Goal: Task Accomplishment & Management: Manage account settings

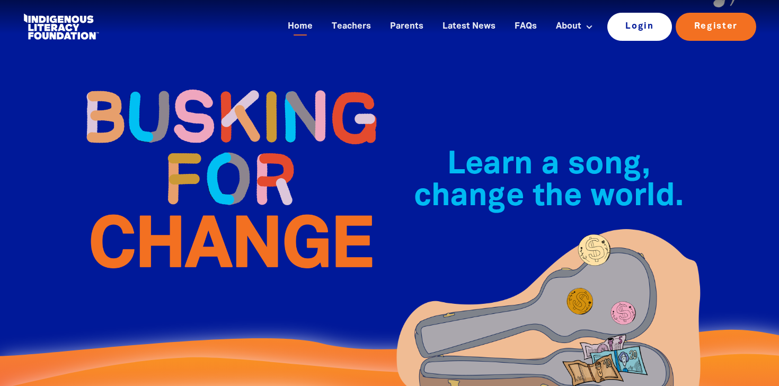
click at [648, 28] on link "Login" at bounding box center [639, 27] width 65 height 28
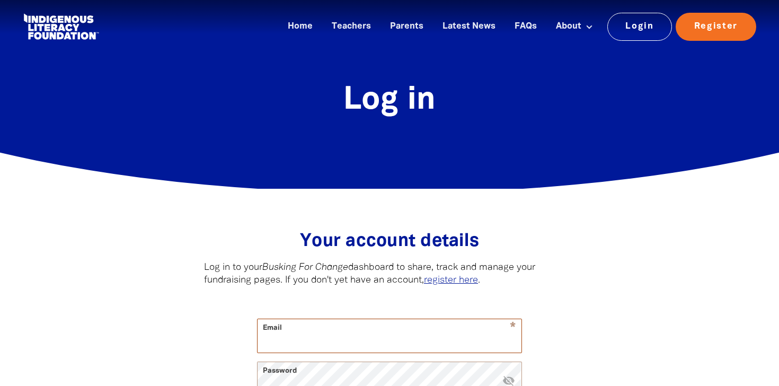
type input "[EMAIL_ADDRESS][DOMAIN_NAME]"
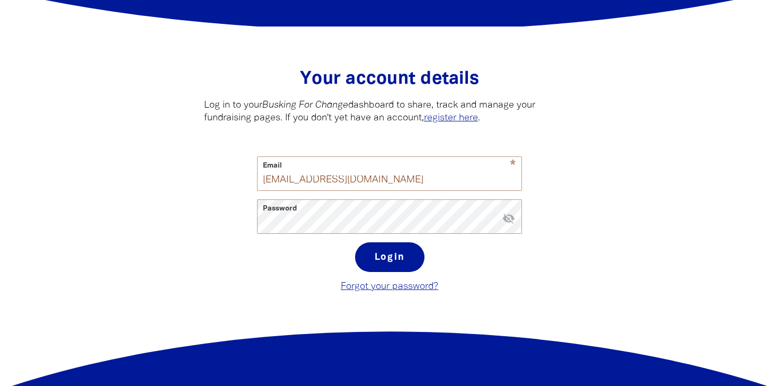
scroll to position [179, 0]
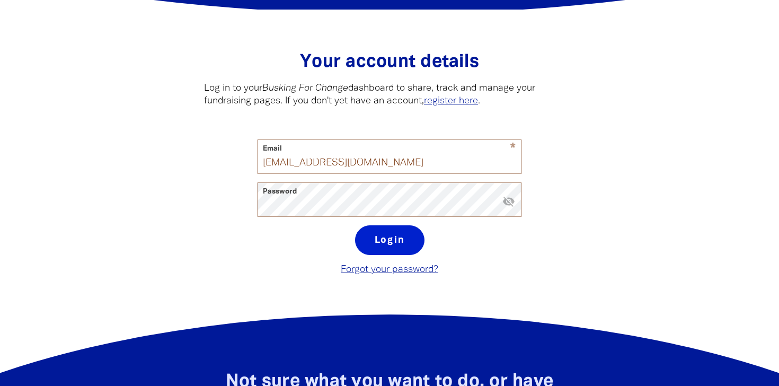
click at [393, 238] on button "Login" at bounding box center [389, 240] width 69 height 30
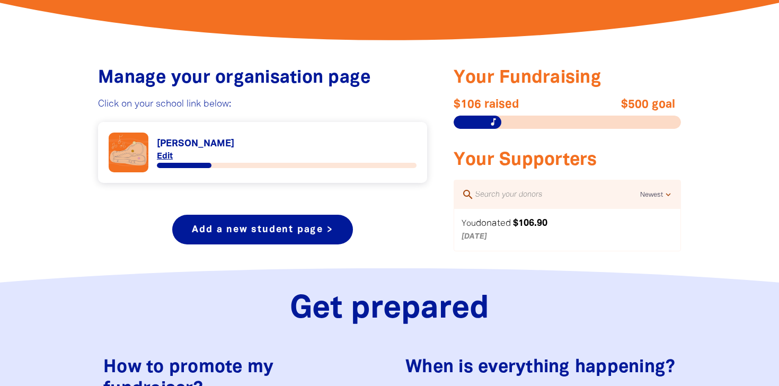
scroll to position [368, 0]
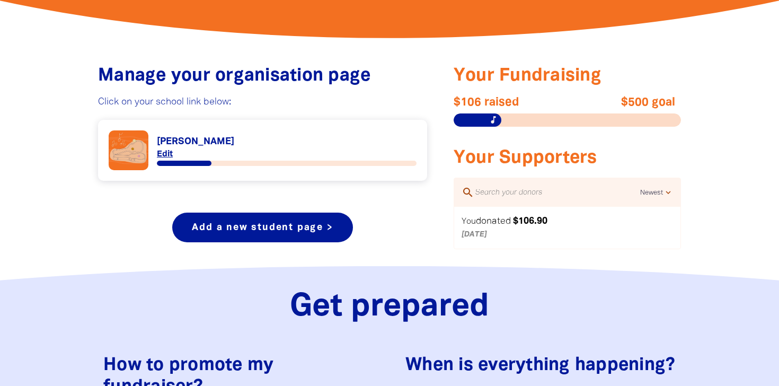
click at [492, 218] on span "donated" at bounding box center [493, 221] width 35 height 8
click at [489, 237] on p "[DATE]" at bounding box center [553, 234] width 183 height 13
click at [532, 211] on article "You donated $106.90 [DATE]" at bounding box center [567, 227] width 226 height 41
click at [524, 218] on em "$106.90" at bounding box center [530, 221] width 34 height 8
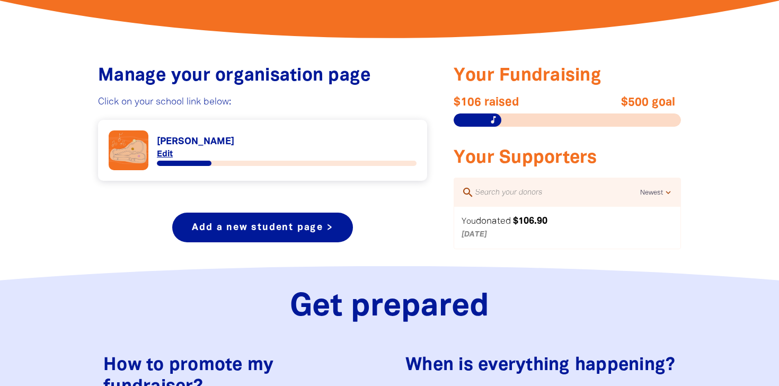
click at [529, 225] on em "$106.90" at bounding box center [530, 221] width 34 height 8
click at [484, 233] on p "[DATE]" at bounding box center [553, 234] width 183 height 13
click at [534, 192] on input "text" at bounding box center [557, 192] width 166 height 14
click at [669, 189] on select "Newest Oldest Highest Lowest" at bounding box center [657, 193] width 34 height 13
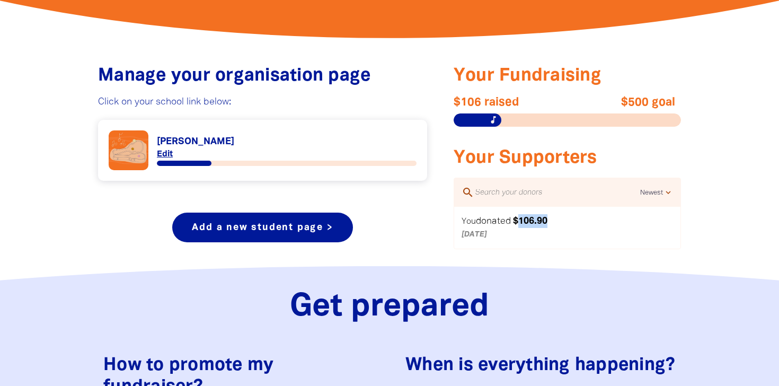
click at [539, 219] on em "$106.90" at bounding box center [530, 221] width 34 height 8
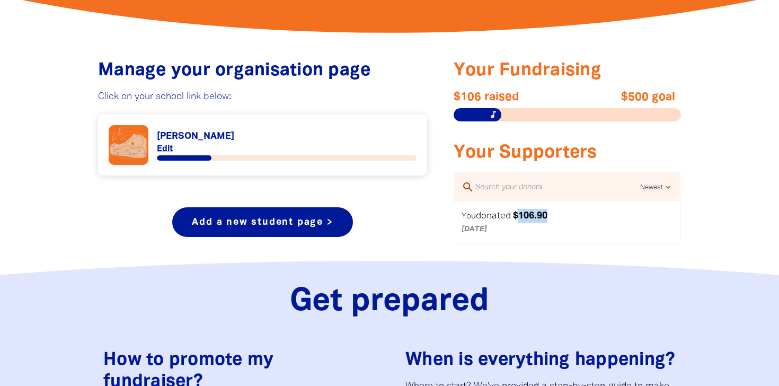
scroll to position [361, 0]
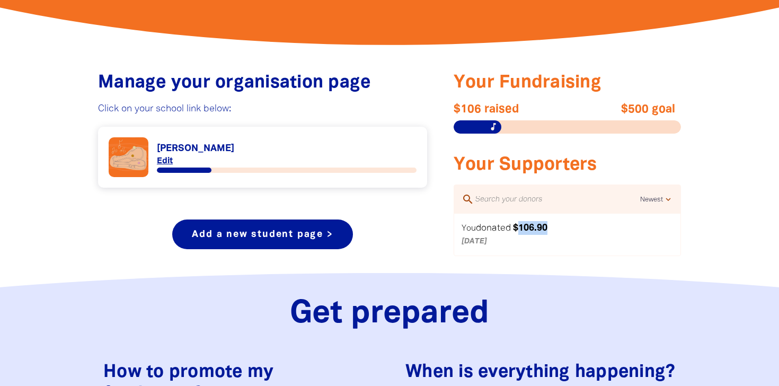
click at [209, 145] on link "Link to [PERSON_NAME]" at bounding box center [263, 157] width 308 height 40
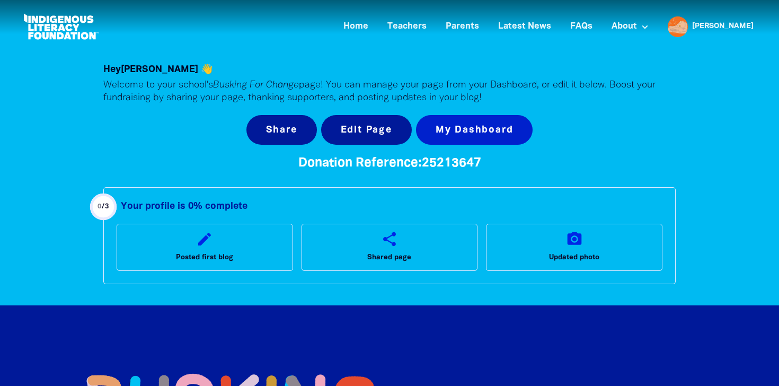
click at [488, 125] on link "My Dashboard" at bounding box center [474, 130] width 117 height 30
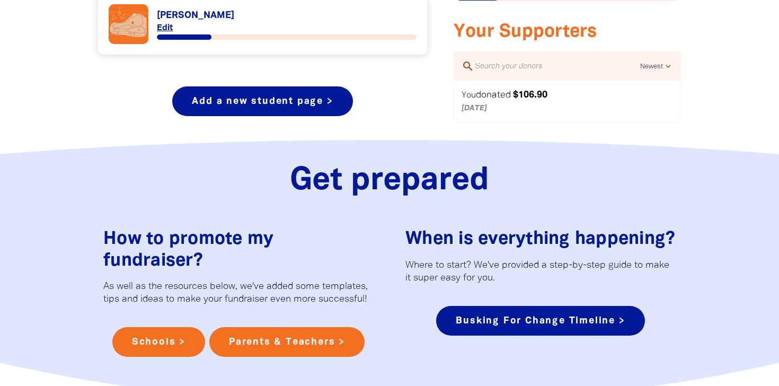
scroll to position [484, 0]
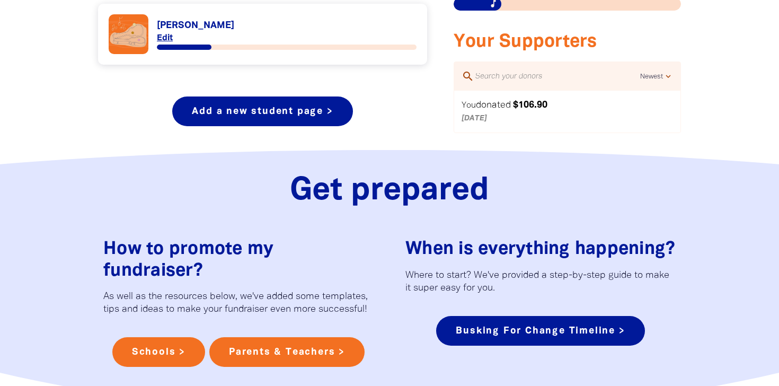
click at [503, 104] on span "donated" at bounding box center [493, 105] width 35 height 8
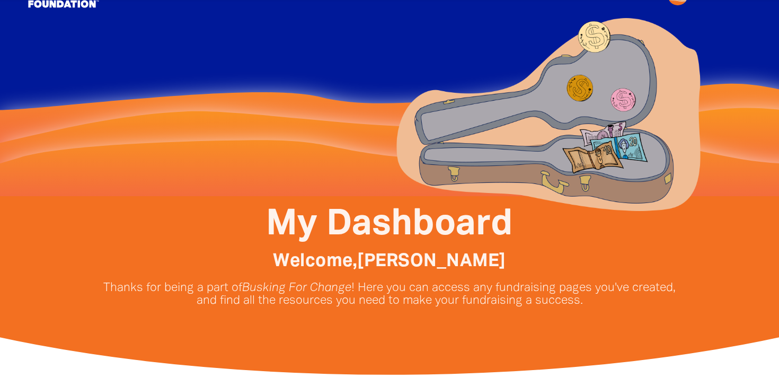
scroll to position [0, 0]
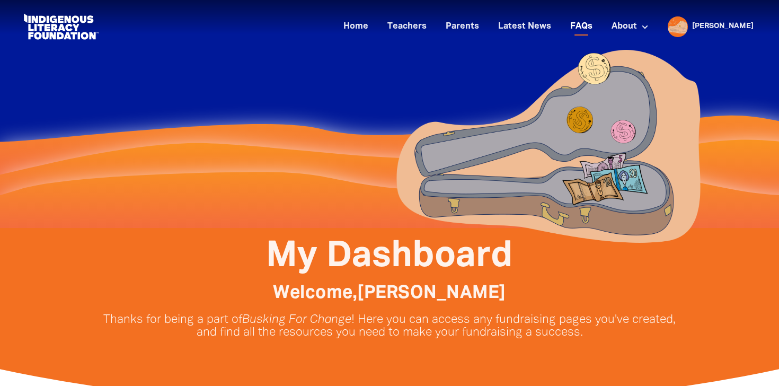
click at [599, 25] on link "FAQs" at bounding box center [581, 26] width 35 height 17
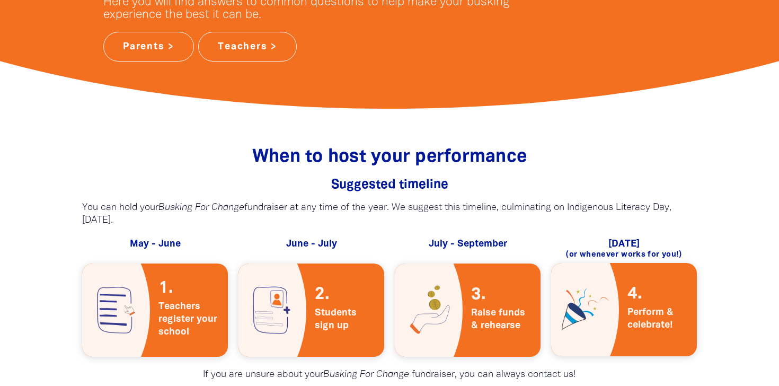
scroll to position [372, 0]
